Goal: Transaction & Acquisition: Subscribe to service/newsletter

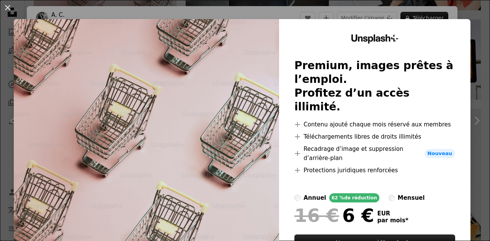
scroll to position [38, 0]
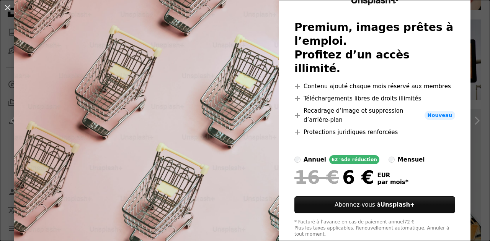
click at [402, 155] on div "annuel 62 % de réduction mensuel" at bounding box center [374, 159] width 161 height 9
click at [398, 155] on div "mensuel" at bounding box center [411, 159] width 27 height 9
click at [297, 155] on label "annuel 62 % de réduction" at bounding box center [336, 159] width 85 height 9
click at [398, 155] on div "mensuel" at bounding box center [411, 159] width 27 height 9
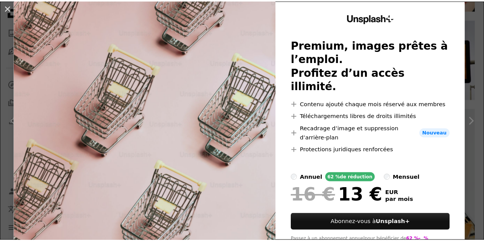
scroll to position [0, 0]
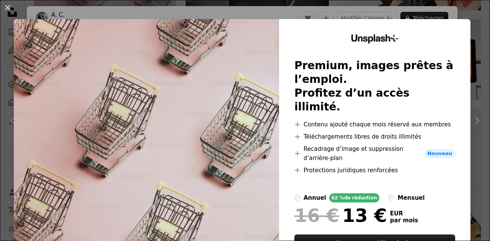
click at [463, 13] on div "An X shape Unsplash+ Premium, images prêtes à l’emploi. Profitez d’un accès ill…" at bounding box center [245, 120] width 490 height 241
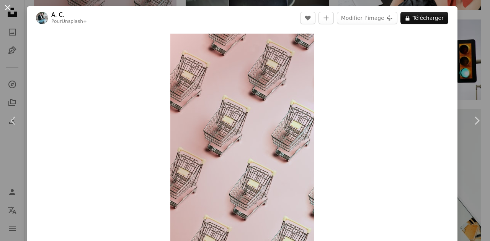
click at [9, 9] on button "An X shape" at bounding box center [7, 7] width 9 height 9
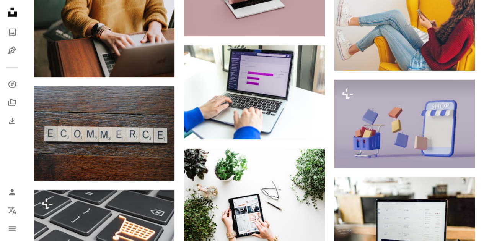
scroll to position [1186, 0]
